Goal: Task Accomplishment & Management: Use online tool/utility

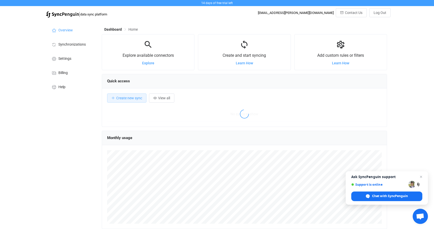
scroll to position [98, 285]
click at [130, 98] on span "Create new sync" at bounding box center [129, 98] width 26 height 4
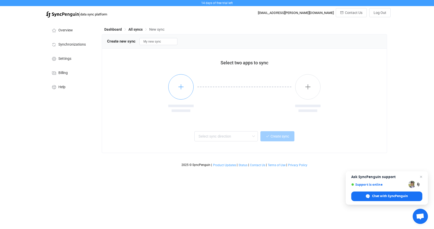
click at [183, 88] on icon "button" at bounding box center [181, 87] width 6 height 6
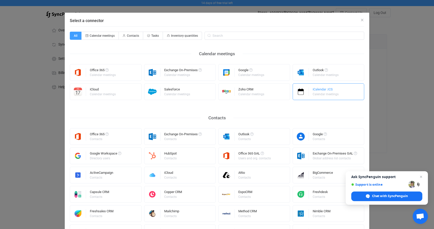
click at [312, 92] on div "iCalendar .ICS Calendar meetings" at bounding box center [329, 92] width 72 height 17
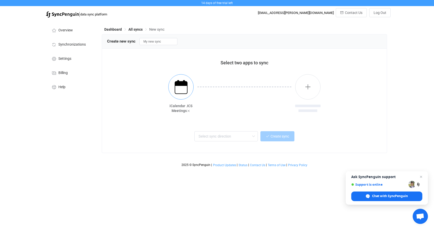
click at [182, 87] on img "button" at bounding box center [181, 87] width 19 height 19
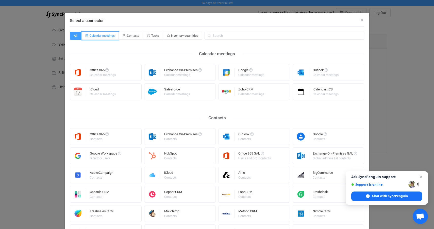
click at [103, 35] on span "Calendar meetings" at bounding box center [102, 36] width 25 height 4
click at [86, 35] on input "Calendar meetings" at bounding box center [84, 33] width 3 height 3
radio input "true"
radio input "false"
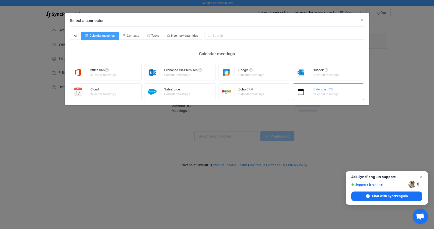
click at [318, 91] on div "iCalendar .ICS" at bounding box center [326, 90] width 27 height 5
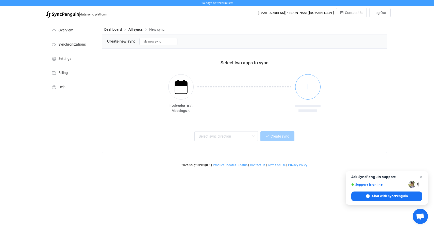
click at [310, 87] on icon "button" at bounding box center [308, 87] width 6 height 6
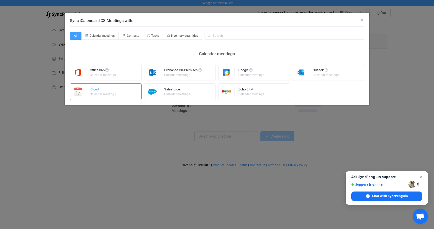
click at [110, 90] on div "iCloud" at bounding box center [103, 90] width 27 height 5
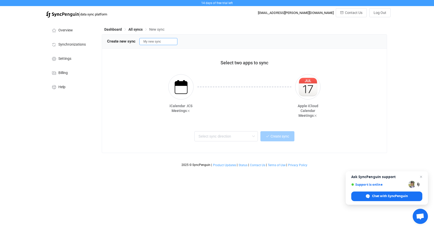
click at [157, 44] on input "My new sync" at bounding box center [158, 41] width 38 height 7
type input "M"
type input "NIls Fussball"
click at [165, 60] on div "Select two apps to sync" at bounding box center [244, 61] width 275 height 14
click at [201, 137] on input "text" at bounding box center [225, 136] width 63 height 10
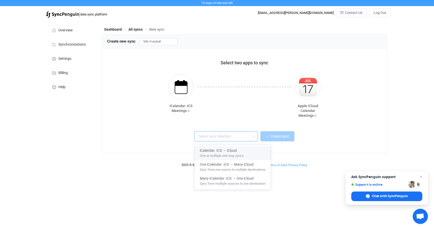
click at [244, 152] on div "iCalendar .ICS → iCloud" at bounding box center [233, 149] width 66 height 7
type input "iCalendar .ICS → iCloud"
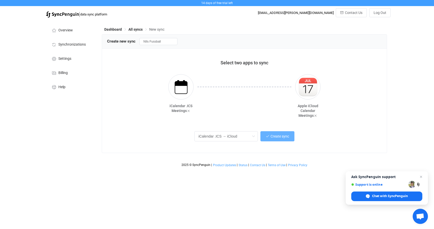
click at [275, 136] on span "Create sync" at bounding box center [280, 137] width 19 height 4
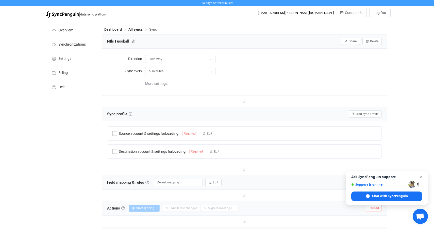
type input "iCalendar .ICS → iCloud"
type input "30 minutes"
click at [179, 73] on input "30 minutes" at bounding box center [180, 71] width 70 height 8
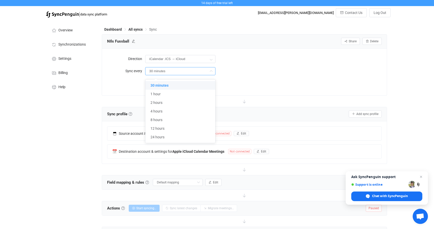
click at [250, 75] on div "30 minutes" at bounding box center [263, 71] width 237 height 10
click at [244, 134] on span "Edit" at bounding box center [243, 134] width 5 height 4
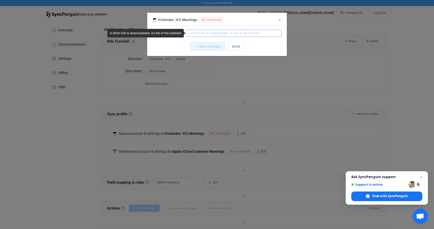
click at [208, 34] on input "dialog" at bounding box center [234, 33] width 96 height 7
paste input "[URL][DOMAIN_NAME]"
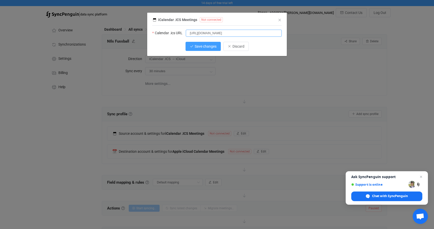
type input "[URL][DOMAIN_NAME]"
click at [206, 45] on span "Save changes" at bounding box center [206, 46] width 22 height 4
click at [232, 49] on button "Done" at bounding box center [236, 46] width 17 height 9
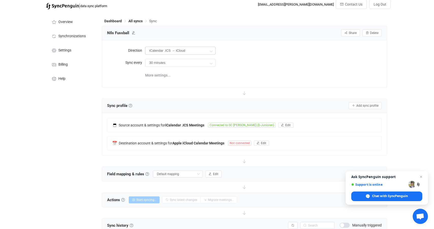
scroll to position [19, 0]
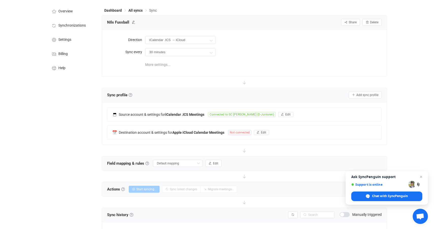
click at [163, 65] on span "More settings..." at bounding box center [157, 65] width 25 height 10
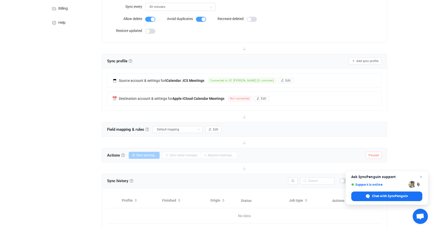
scroll to position [65, 0]
click at [261, 98] on span "Edit" at bounding box center [263, 98] width 5 height 4
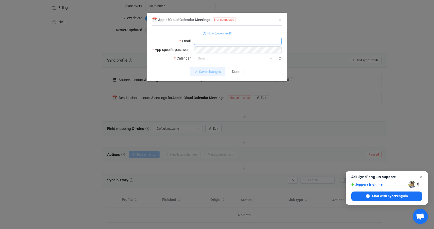
click at [213, 42] on input "dialog" at bounding box center [238, 41] width 88 height 7
type input "[EMAIL_ADDRESS][PERSON_NAME][DOMAIN_NAME]"
click at [243, 32] on div "How to connect?" at bounding box center [216, 33] width 129 height 6
click at [212, 59] on input "dialog" at bounding box center [234, 58] width 81 height 7
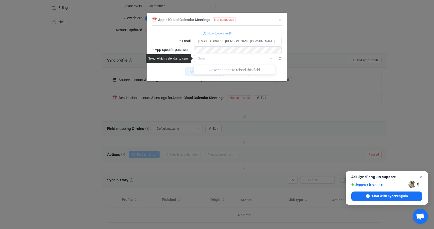
click at [212, 59] on input "dialog" at bounding box center [234, 58] width 81 height 7
click at [246, 41] on input "[EMAIL_ADDRESS][PERSON_NAME][DOMAIN_NAME]" at bounding box center [238, 41] width 88 height 7
click at [221, 60] on input "dialog" at bounding box center [234, 58] width 81 height 7
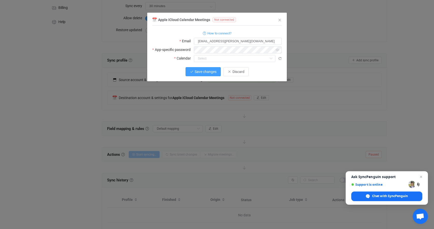
click at [206, 71] on span "Save changes" at bounding box center [206, 72] width 22 height 4
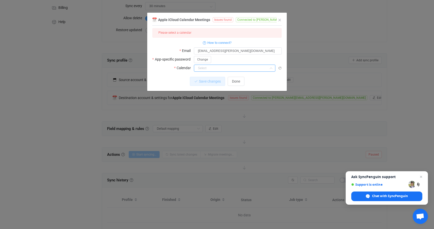
click at [213, 68] on input "dialog" at bounding box center [234, 68] width 81 height 7
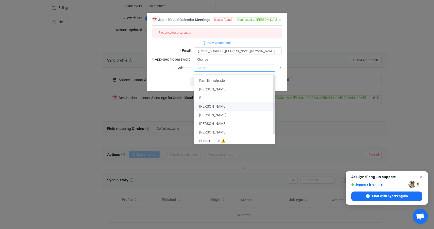
click at [213, 106] on span "[PERSON_NAME]" at bounding box center [212, 107] width 27 height 4
type input "[PERSON_NAME]"
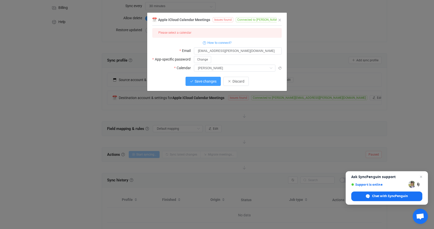
click at [205, 82] on span "Save changes" at bounding box center [206, 81] width 22 height 4
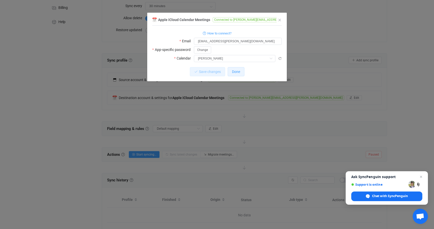
click at [236, 71] on span "Done" at bounding box center [236, 72] width 8 height 4
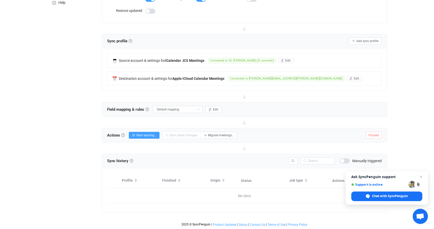
scroll to position [85, 0]
click at [421, 177] on span "Close chat" at bounding box center [421, 177] width 6 height 6
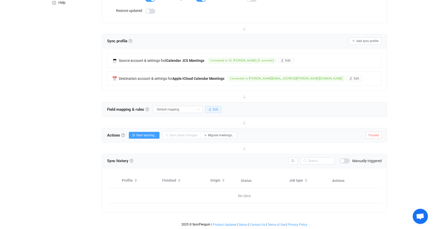
click at [218, 109] on span "Edit" at bounding box center [215, 110] width 5 height 4
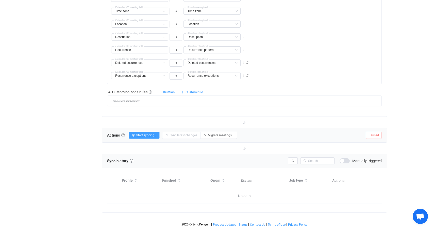
scroll to position [331, 0]
click at [151, 135] on span "Start syncing…" at bounding box center [146, 136] width 20 height 4
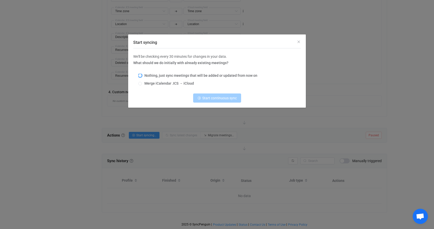
click at [140, 74] on span "Start syncing" at bounding box center [140, 76] width 4 height 4
click at [140, 74] on input "Nothing, just sync meetings that will be added or updated from now on" at bounding box center [140, 76] width 4 height 4
radio input "true"
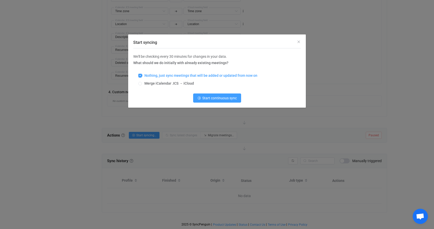
click at [139, 75] on span "Start syncing" at bounding box center [140, 76] width 4 height 4
click at [139, 75] on input "Nothing, just sync meetings that will be added or updated from now on" at bounding box center [140, 76] width 4 height 4
click at [216, 98] on span "Start continuous sync" at bounding box center [219, 98] width 35 height 4
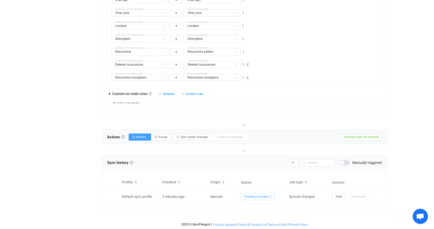
scroll to position [329, 0]
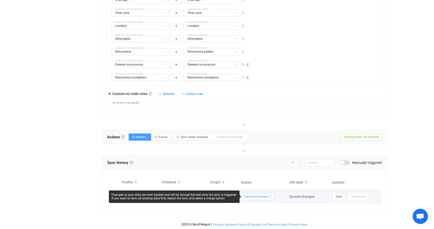
click at [269, 197] on span "Tracking changes ⓘ" at bounding box center [258, 196] width 34 height 7
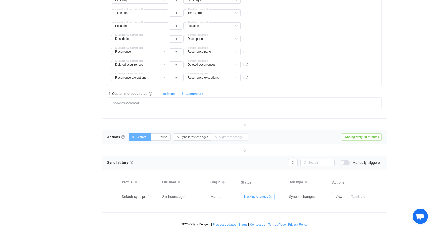
click at [140, 137] on span "Restart…" at bounding box center [142, 138] width 12 height 4
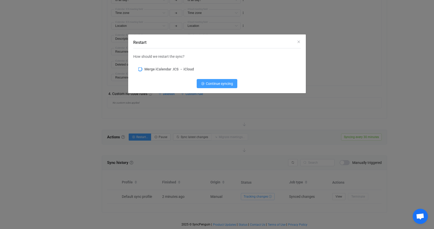
click at [140, 69] on span "Restart" at bounding box center [140, 70] width 4 height 4
click at [140, 69] on input "Merge iCalendar .ICS → iCloud" at bounding box center [140, 70] width 4 height 4
radio input "true"
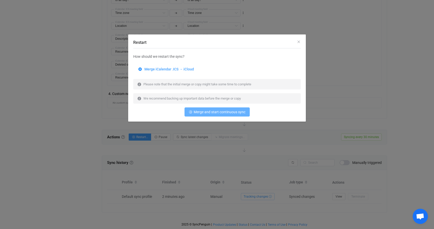
click at [214, 112] on span "Merge and start continuous sync" at bounding box center [220, 112] width 52 height 4
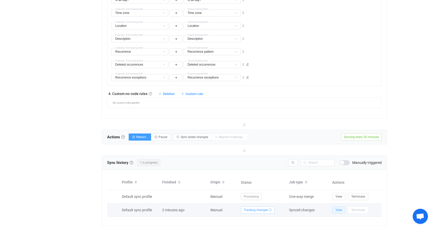
click at [340, 211] on span "View" at bounding box center [339, 211] width 7 height 4
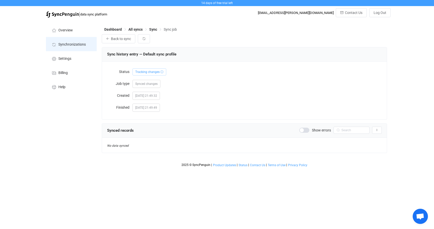
click at [74, 44] on span "Synchronizations" at bounding box center [71, 45] width 27 height 4
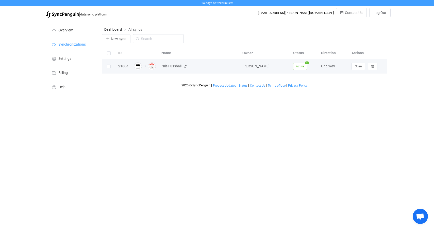
click at [204, 68] on span "NIls Fussball" at bounding box center [199, 66] width 76 height 6
click at [194, 67] on span "NIls Fussball" at bounding box center [199, 66] width 76 height 6
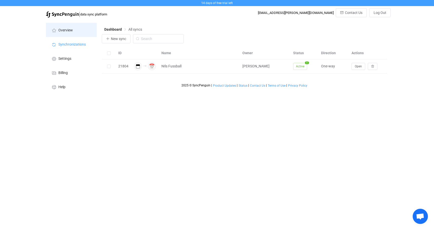
click at [68, 31] on span "Overview" at bounding box center [65, 30] width 14 height 4
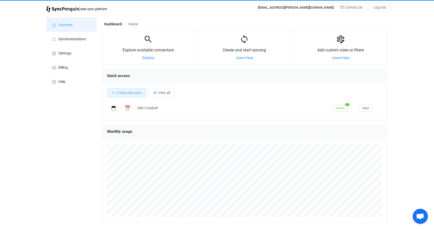
scroll to position [4, 0]
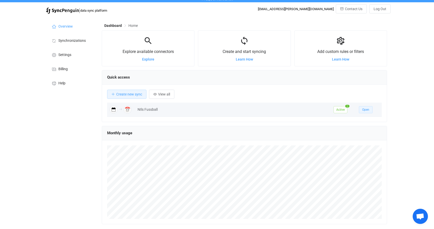
click at [367, 108] on span "Open" at bounding box center [365, 110] width 7 height 4
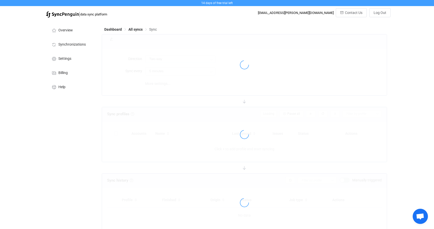
type input "iCalendar .ICS → iCloud"
type input "30 minutes"
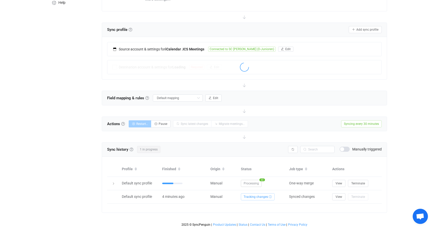
scroll to position [85, 0]
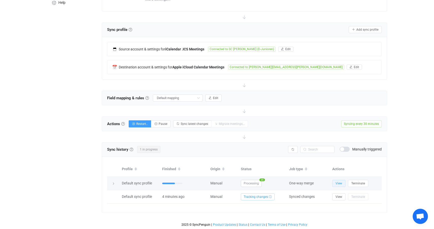
click at [338, 184] on span "View" at bounding box center [339, 184] width 7 height 4
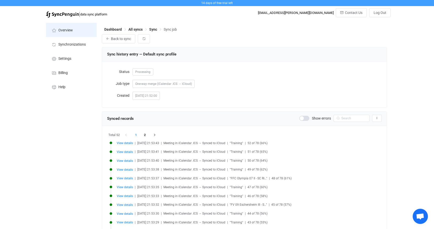
click at [66, 28] on span "Overview" at bounding box center [65, 30] width 14 height 4
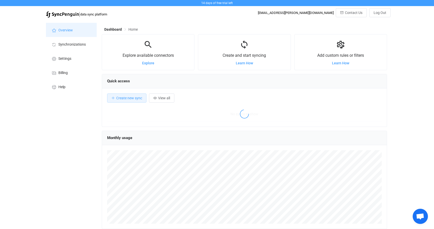
scroll to position [98, 285]
